Goal: Find specific page/section: Find specific page/section

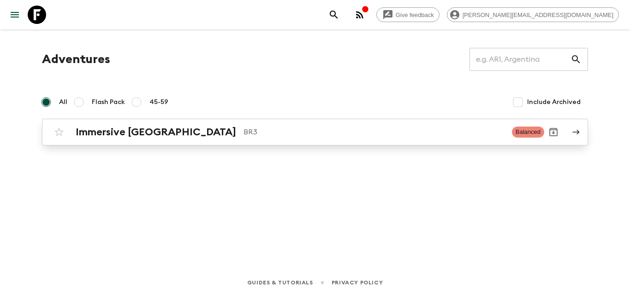
click at [243, 135] on p "BR3" at bounding box center [373, 132] width 261 height 11
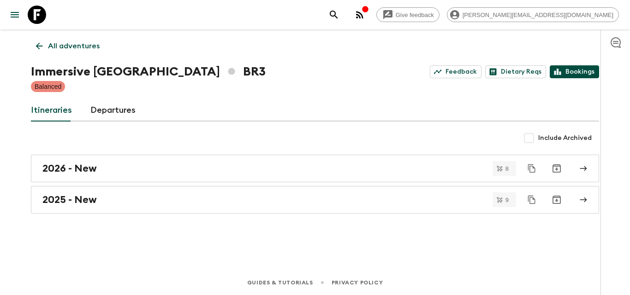
click at [573, 73] on link "Bookings" at bounding box center [573, 71] width 49 height 13
click at [369, 21] on button "button" at bounding box center [359, 15] width 18 height 18
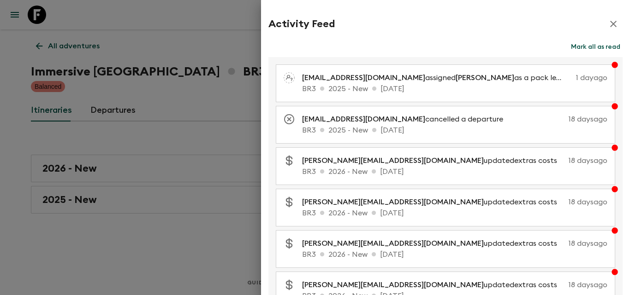
click at [608, 24] on icon "button" at bounding box center [613, 23] width 11 height 11
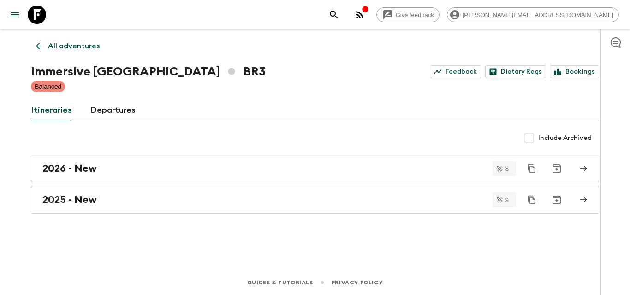
click at [369, 14] on div "button" at bounding box center [364, 10] width 7 height 9
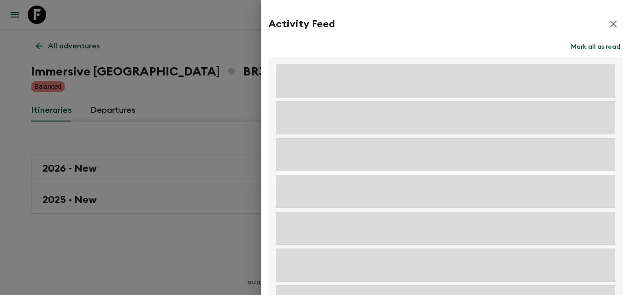
click at [576, 46] on button "Mark all as read" at bounding box center [595, 47] width 54 height 13
